Goal: Book appointment/travel/reservation

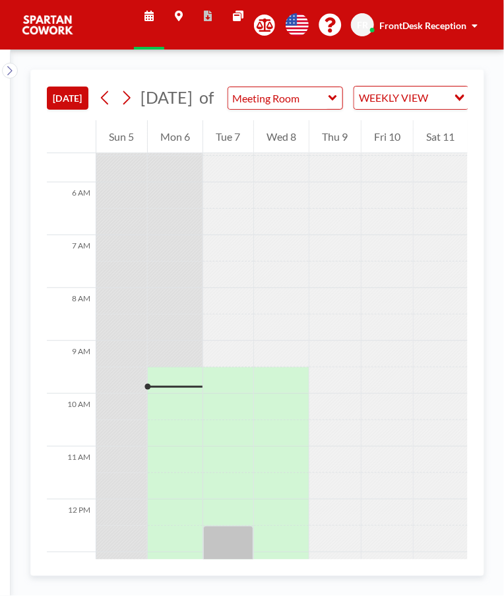
scroll to position [305, 0]
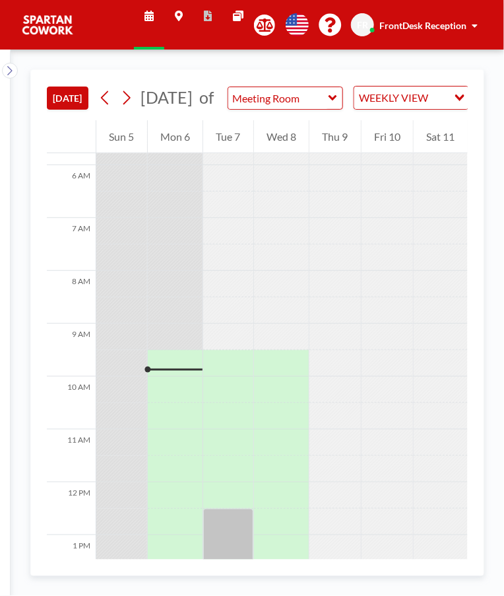
click at [177, 394] on div at bounding box center [175, 389] width 55 height 26
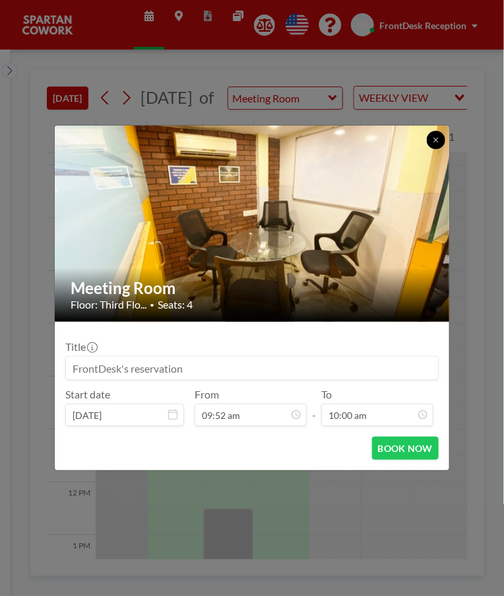
click at [438, 149] on button at bounding box center [436, 140] width 18 height 18
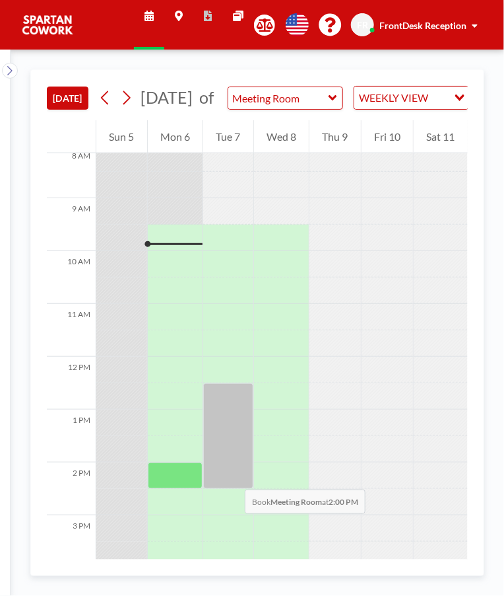
scroll to position [438, 0]
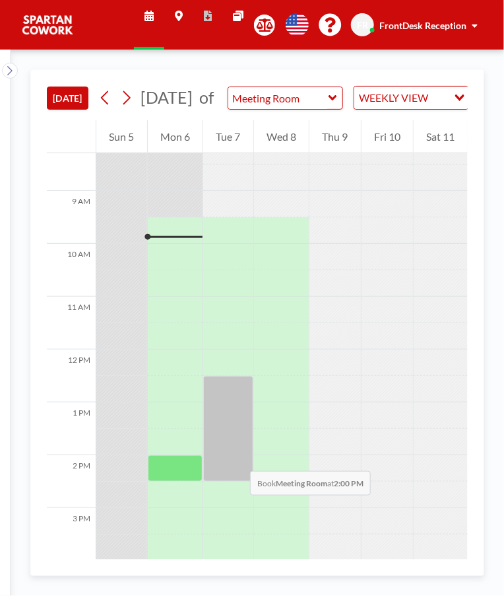
click at [226, 474] on div at bounding box center [228, 429] width 50 height 106
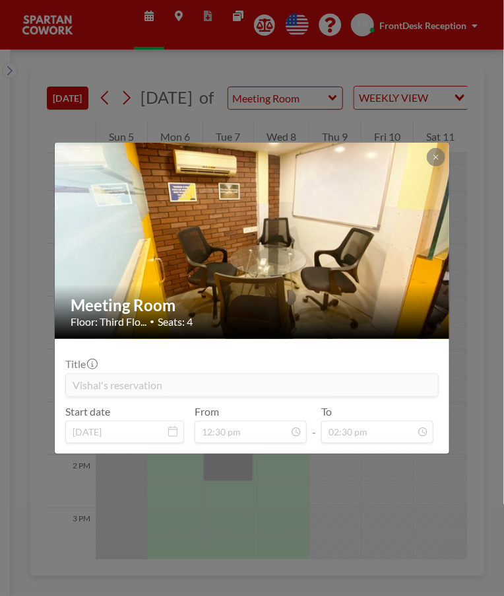
click at [442, 164] on div at bounding box center [436, 157] width 18 height 18
click at [436, 156] on icon at bounding box center [436, 156] width 5 height 5
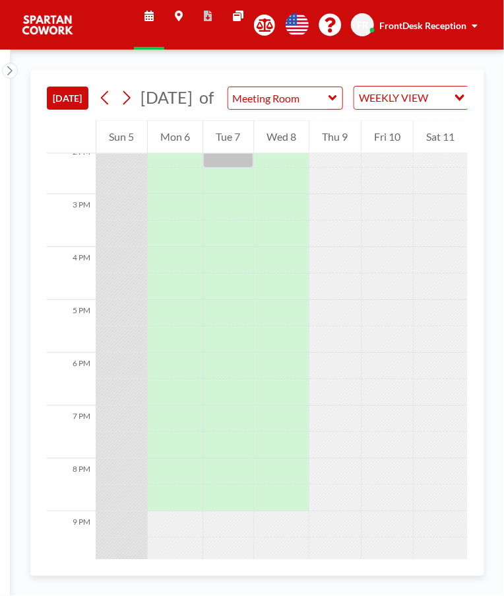
scroll to position [815, 0]
